Goal: Task Accomplishment & Management: Manage account settings

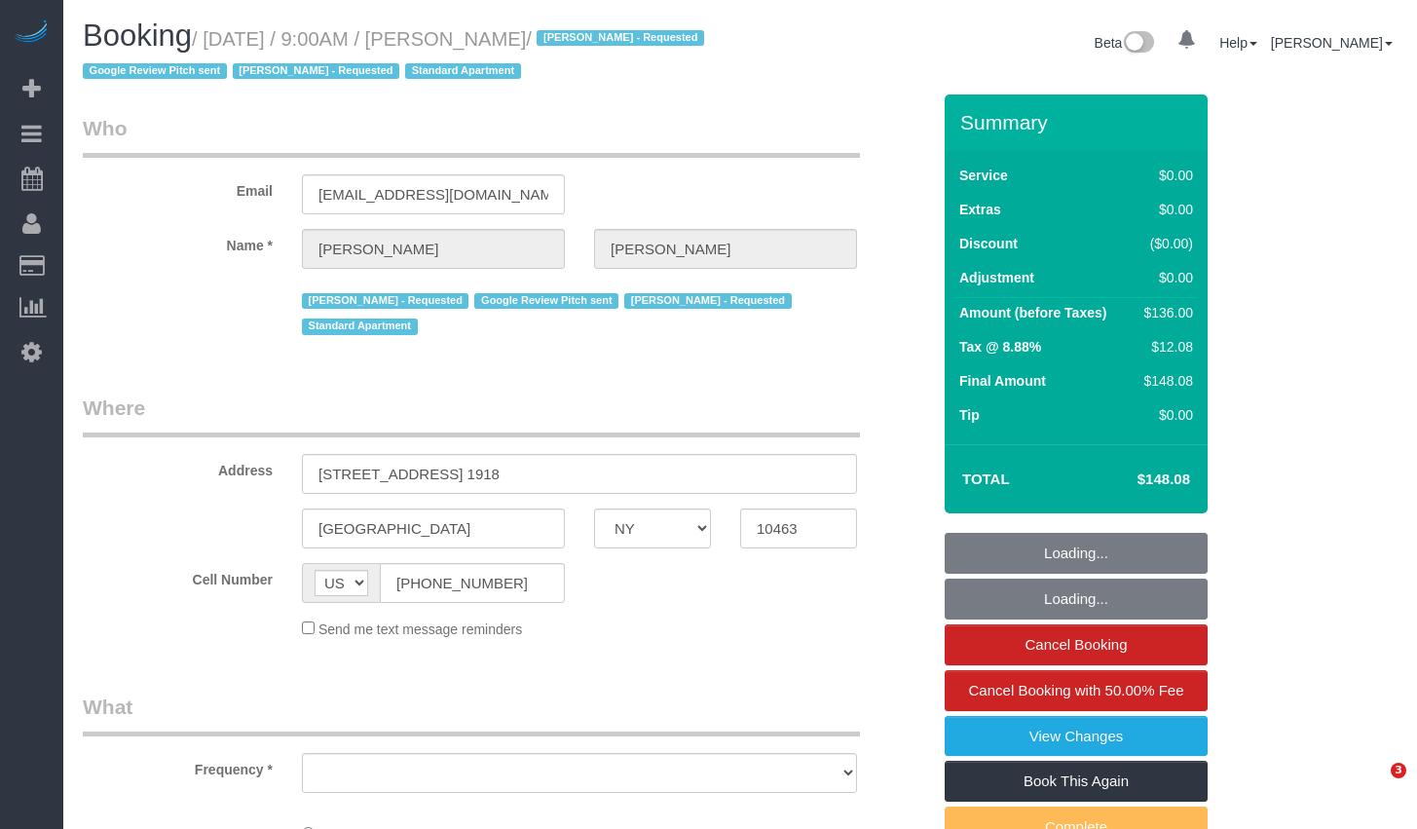
select select "NY"
select select "1"
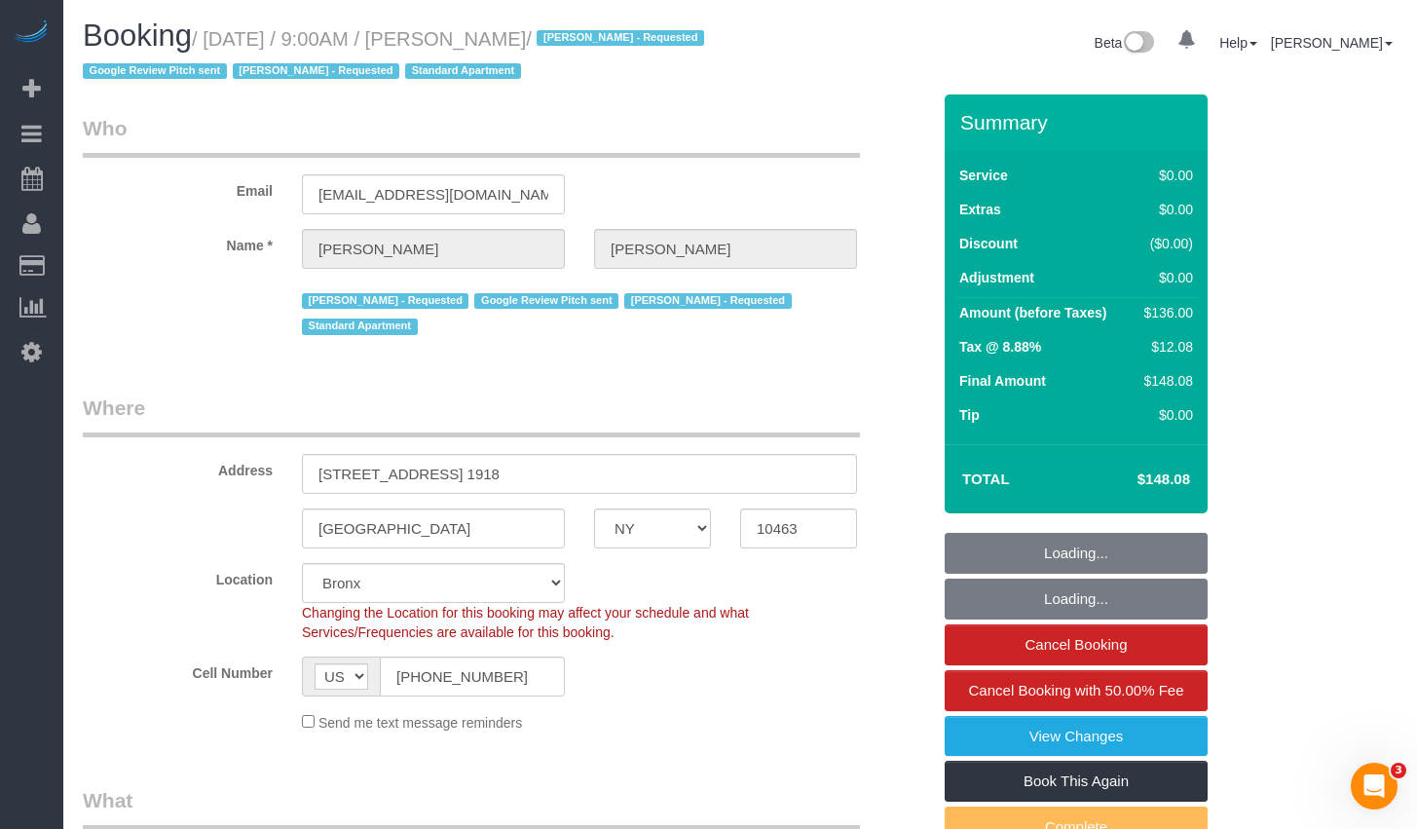
select select "object:750"
select select "string:stripe-pm_1Qguz74VGloSiKo7EKL6n6qK"
select select "spot1"
select select "object:1067"
select select "number:56"
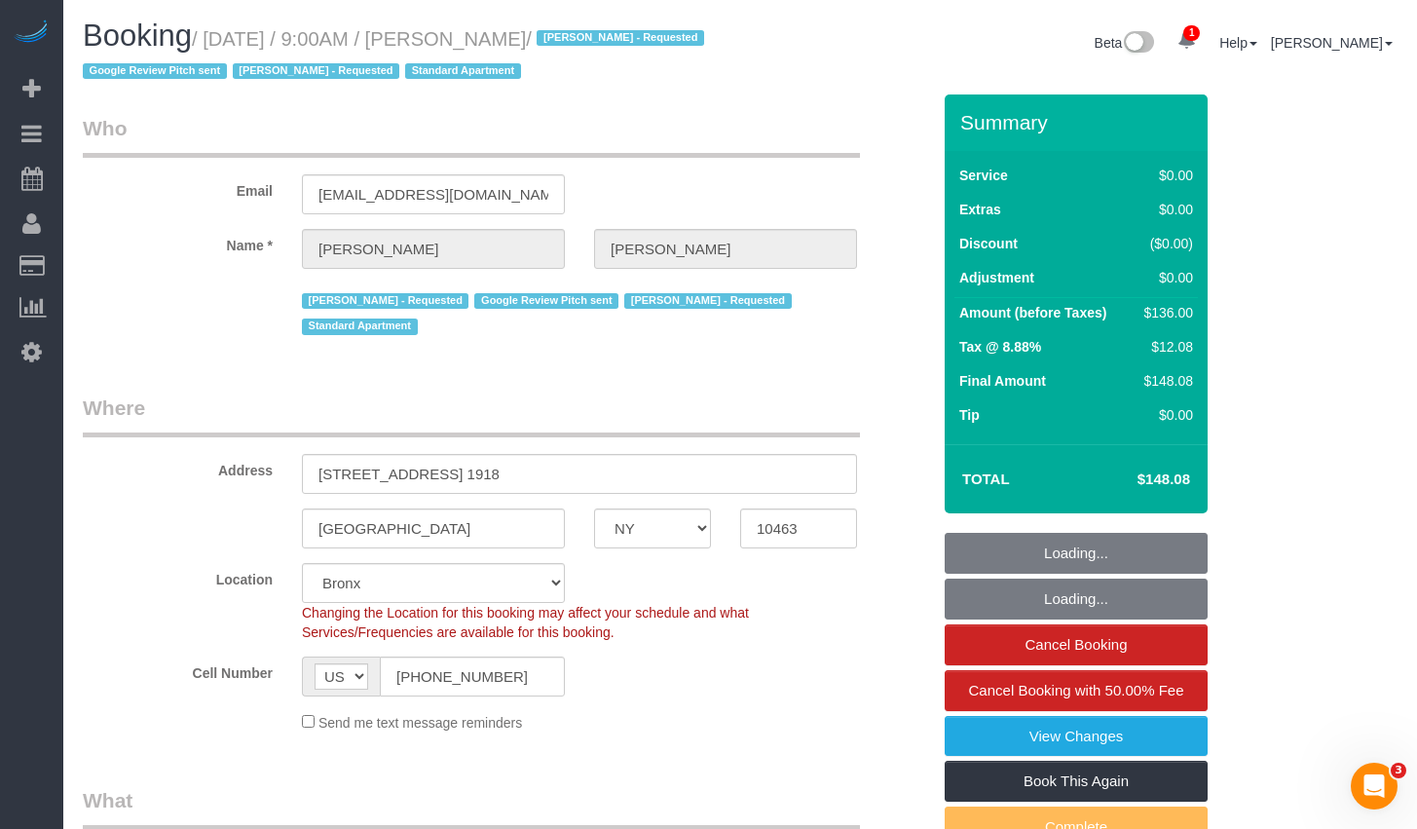
select select "number:74"
select select "number:15"
select select "number:5"
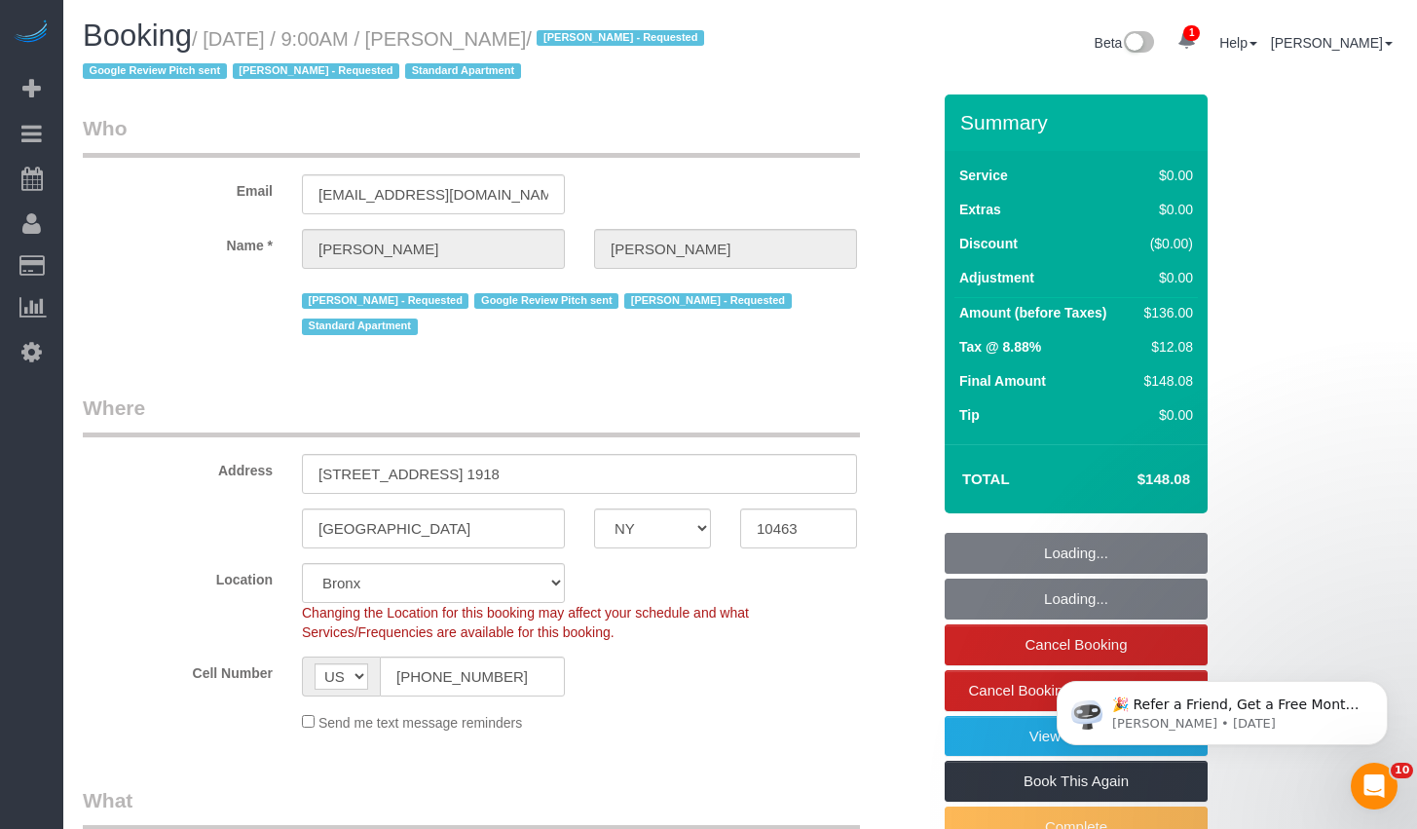
drag, startPoint x: 466, startPoint y: 39, endPoint x: 573, endPoint y: 42, distance: 107.2
click at [573, 42] on small "/ [DATE] / 9:00AM / [PERSON_NAME] / [PERSON_NAME] - Requested Google Review Pit…" at bounding box center [396, 55] width 627 height 55
copy small "[PERSON_NAME]"
select select "1"
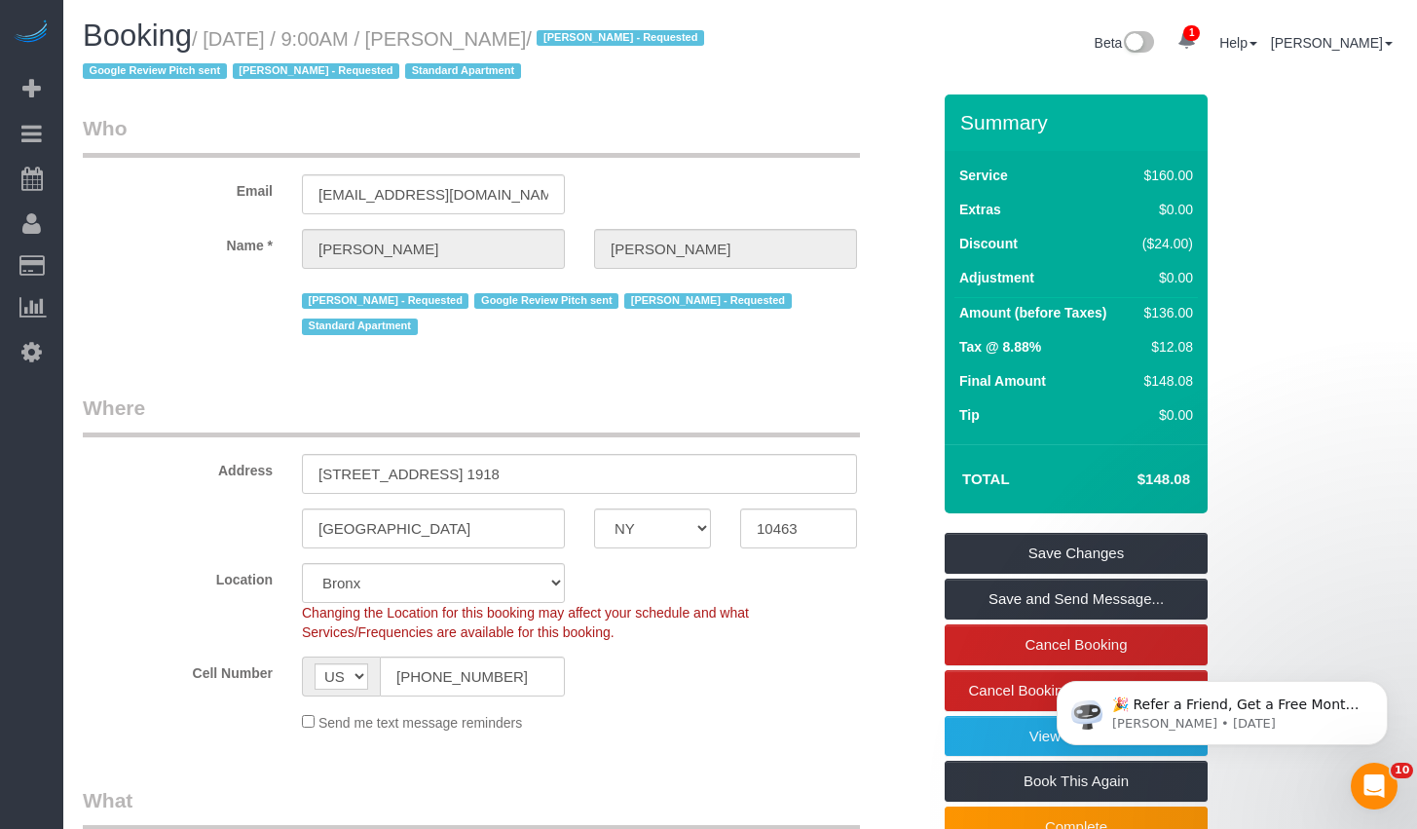
copy small "[DATE] / 9:00AM / [PERSON_NAME]"
drag, startPoint x: 220, startPoint y: 40, endPoint x: 569, endPoint y: 50, distance: 348.8
click at [569, 50] on small "/ [DATE] / 9:00AM / [PERSON_NAME] / [PERSON_NAME] - Requested Google Review Pit…" at bounding box center [396, 55] width 627 height 55
